Goal: Information Seeking & Learning: Learn about a topic

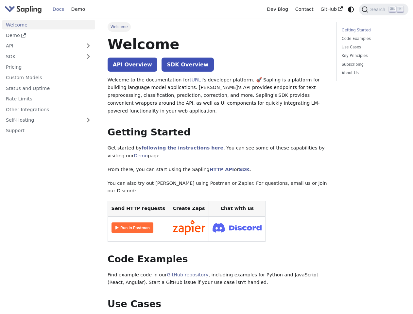
click at [351, 9] on icon "Switch between dark and light mode (currently system mode)" at bounding box center [351, 10] width 6 height 6
click at [383, 9] on span "Search" at bounding box center [378, 9] width 21 height 5
click at [88, 46] on button "Expand sidebar category 'API'" at bounding box center [88, 45] width 13 height 9
click at [88, 56] on button "Expand sidebar category 'SDK'" at bounding box center [88, 56] width 13 height 9
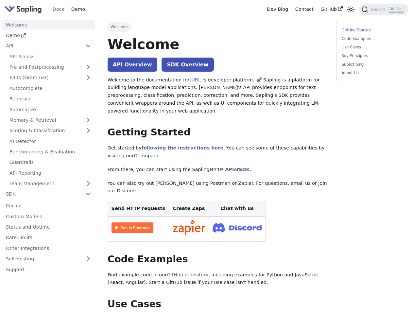
click at [48, 254] on link "Self-Hosting" at bounding box center [48, 258] width 93 height 9
